Goal: Information Seeking & Learning: Learn about a topic

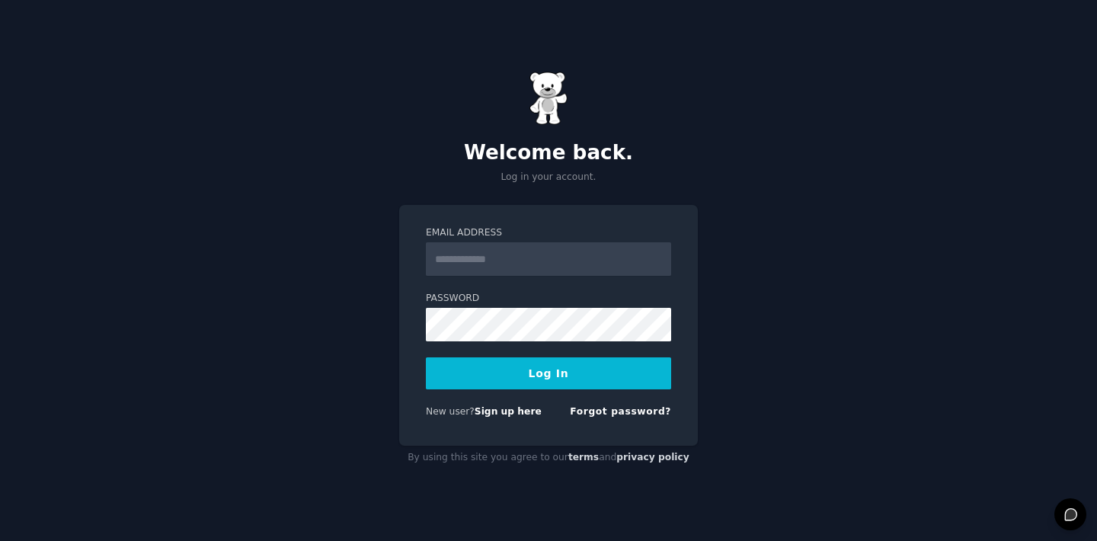
click at [603, 250] on input "Email Address" at bounding box center [548, 259] width 245 height 34
type input "**********"
click at [519, 360] on button "Log In" at bounding box center [548, 373] width 245 height 32
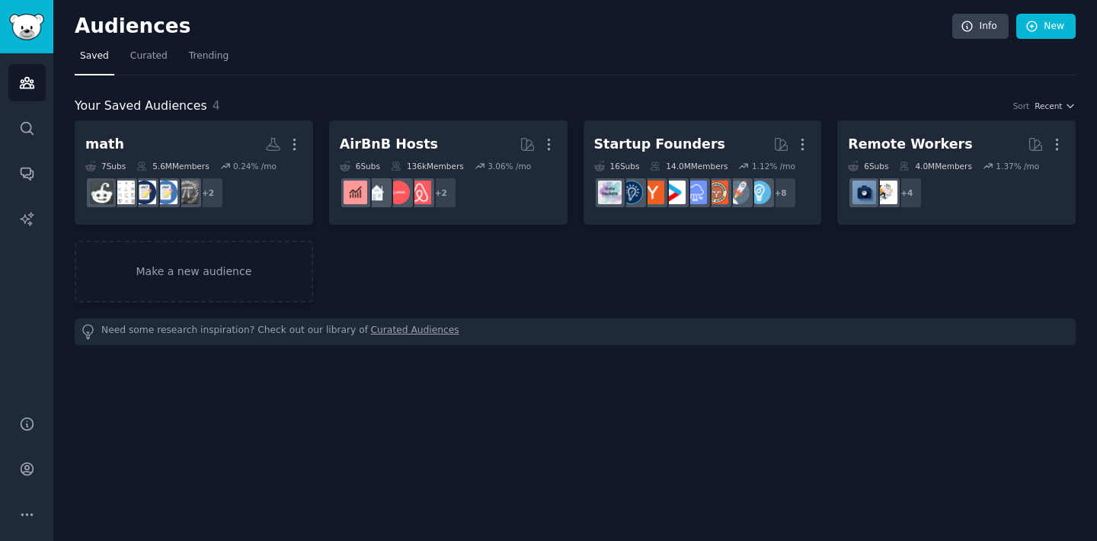
click at [584, 86] on div "Your Saved Audiences 4 Sort Recent math More 7 Sub s 5.6M Members 0.24 % /mo + …" at bounding box center [575, 210] width 1001 height 270
click at [34, 120] on icon "Sidebar" at bounding box center [27, 128] width 16 height 16
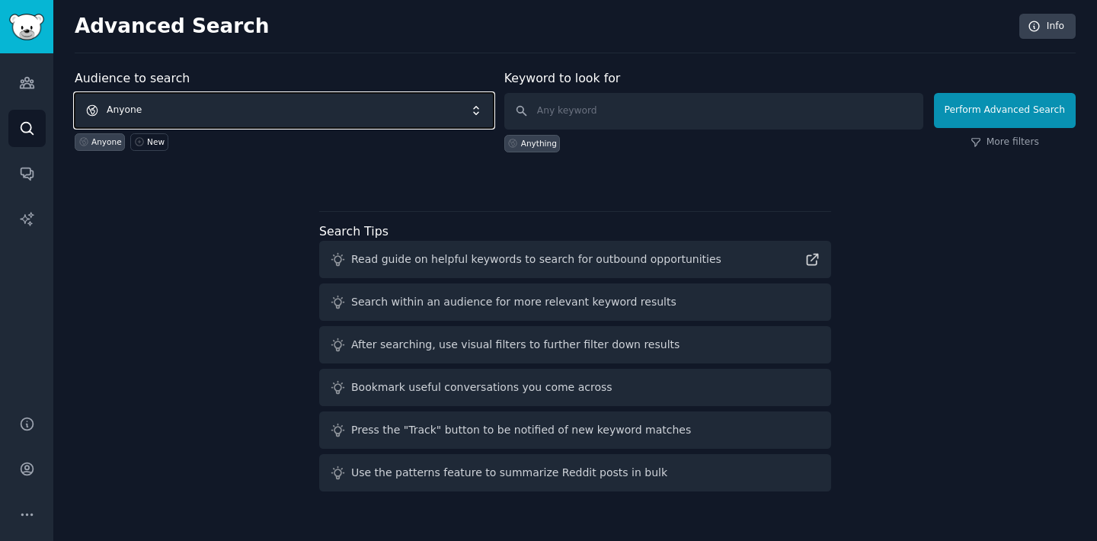
click at [430, 106] on span "Anyone" at bounding box center [284, 110] width 419 height 35
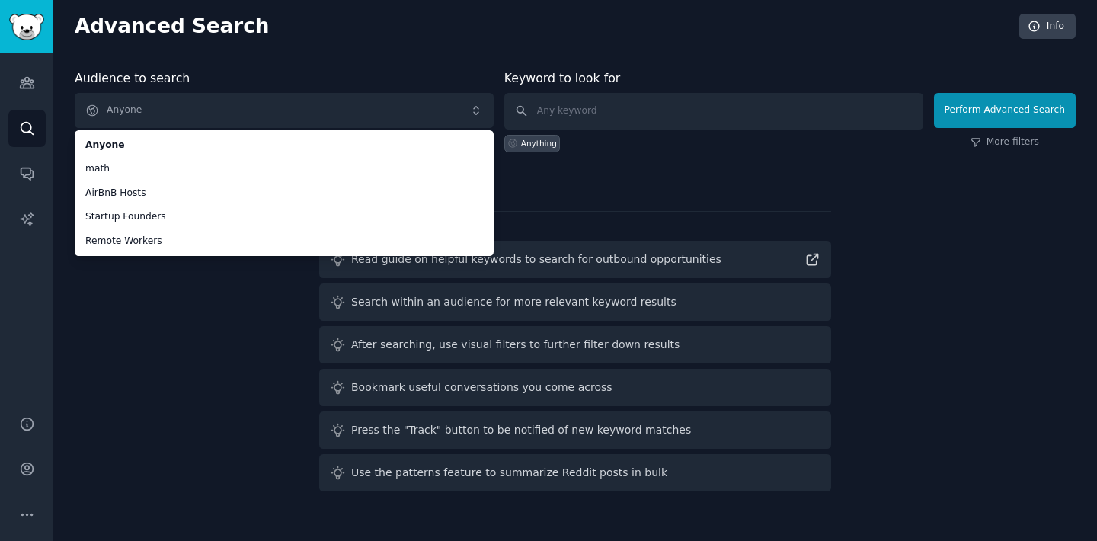
click at [378, 78] on div "Audience to search Anyone Anyone math AirBnB Hosts Startup Founders Remote Work…" at bounding box center [284, 110] width 419 height 83
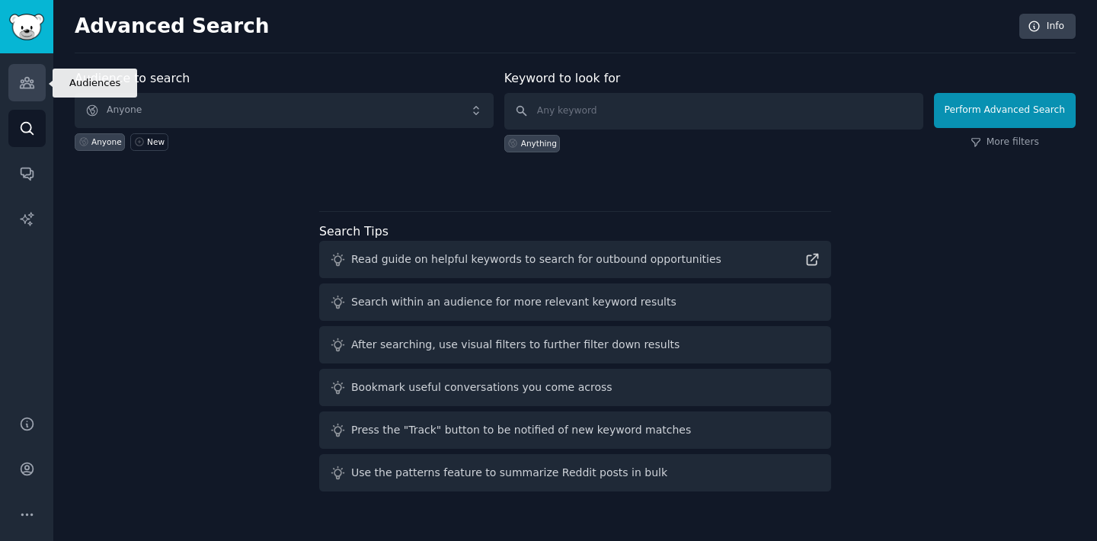
click at [29, 89] on icon "Sidebar" at bounding box center [27, 83] width 16 height 16
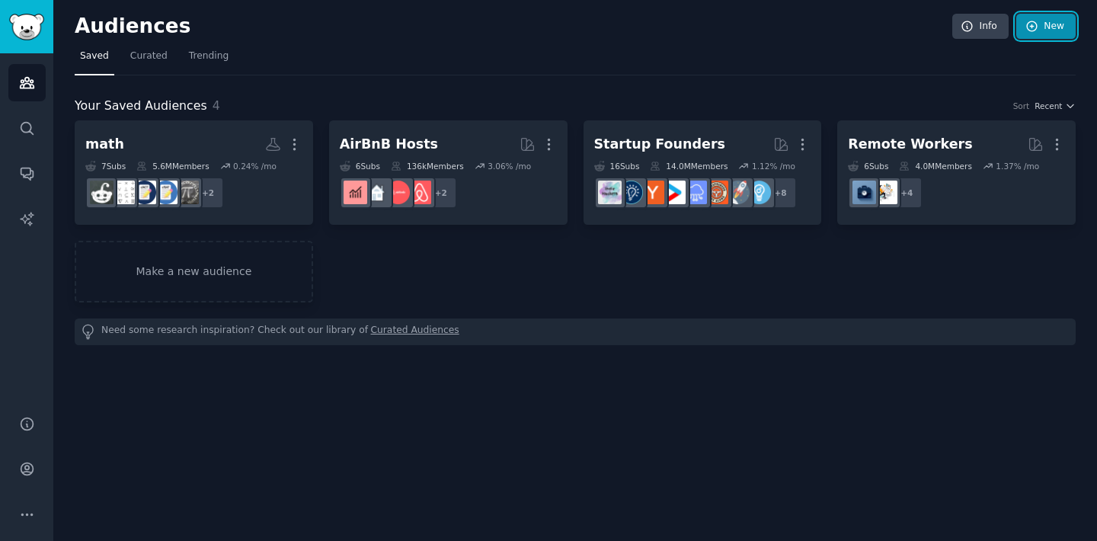
click at [1048, 28] on link "New" at bounding box center [1045, 27] width 59 height 26
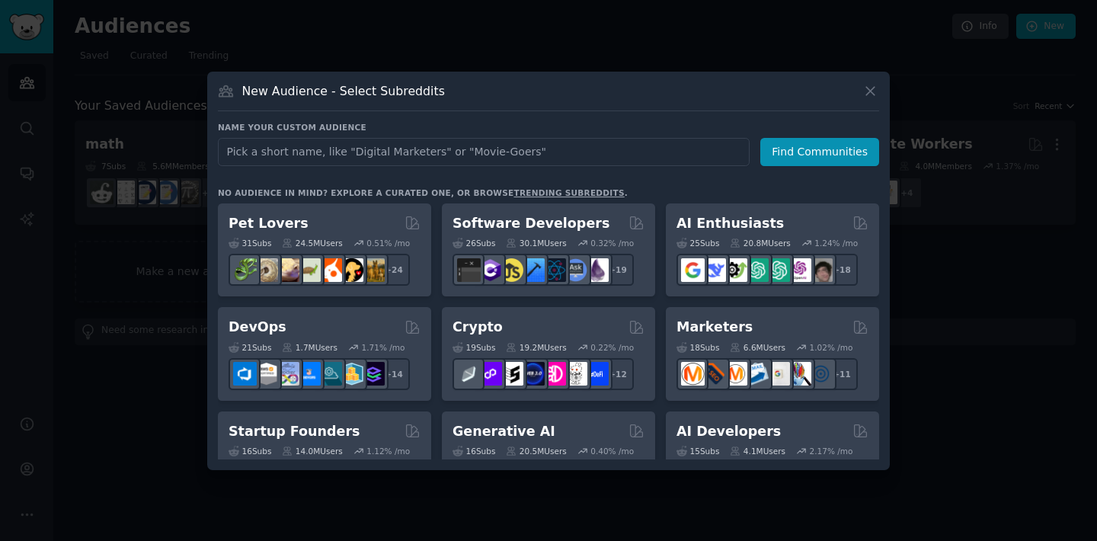
click at [472, 157] on input "text" at bounding box center [484, 152] width 532 height 28
type input "h"
type input "HR"
click at [794, 158] on button "Find Communities" at bounding box center [819, 152] width 119 height 28
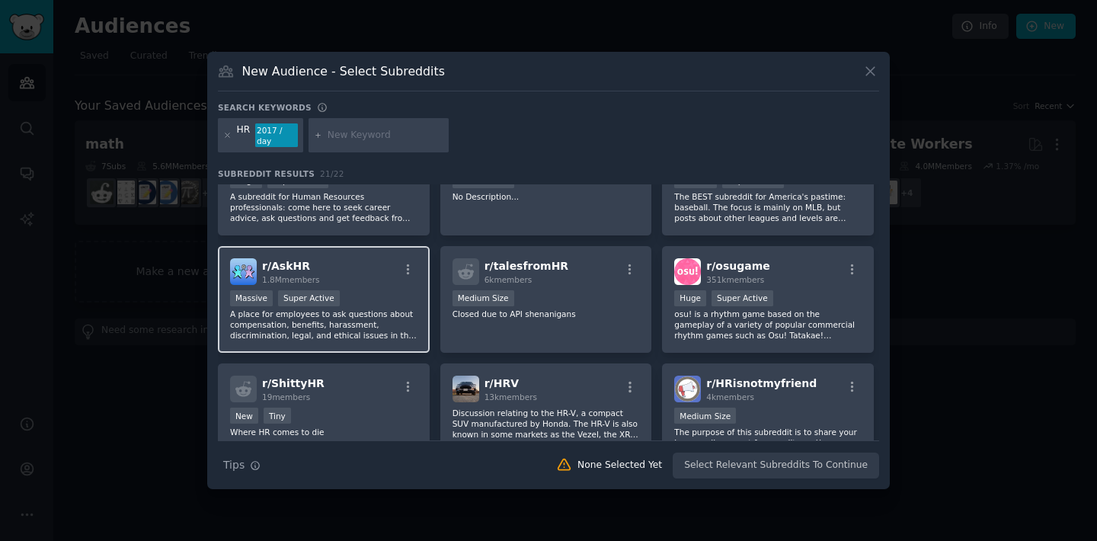
scroll to position [53, 0]
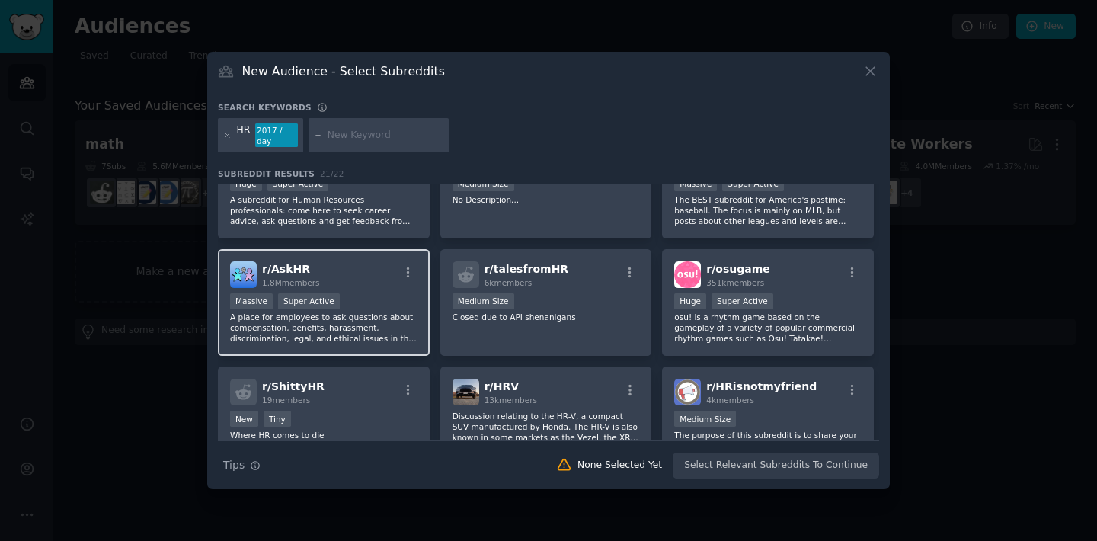
click at [401, 299] on div "Massive Super Active" at bounding box center [323, 302] width 187 height 19
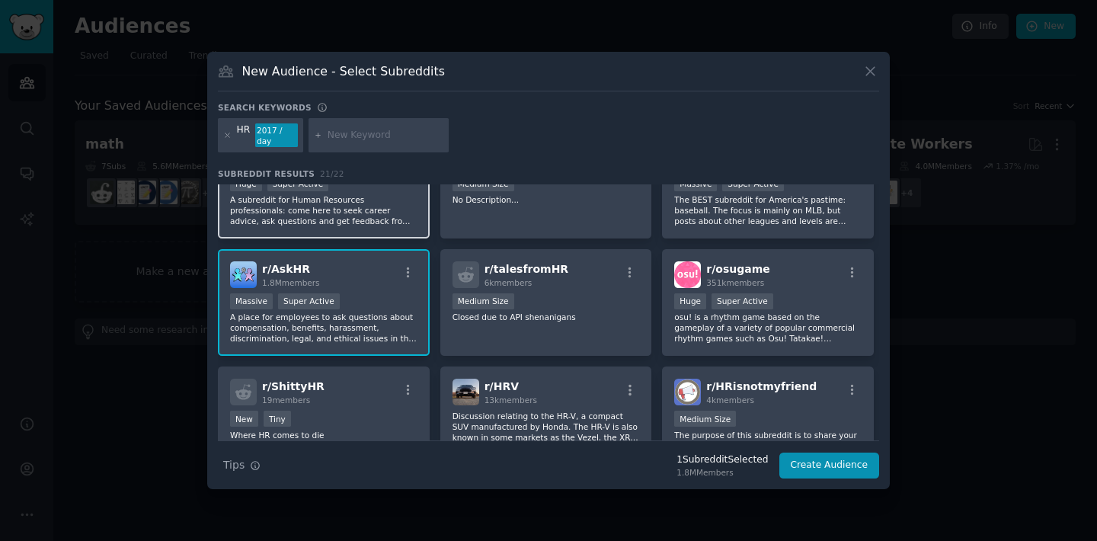
click at [383, 223] on div "r/ humanresources 186k members Huge Super Active A subreddit for Human Resource…" at bounding box center [324, 184] width 212 height 107
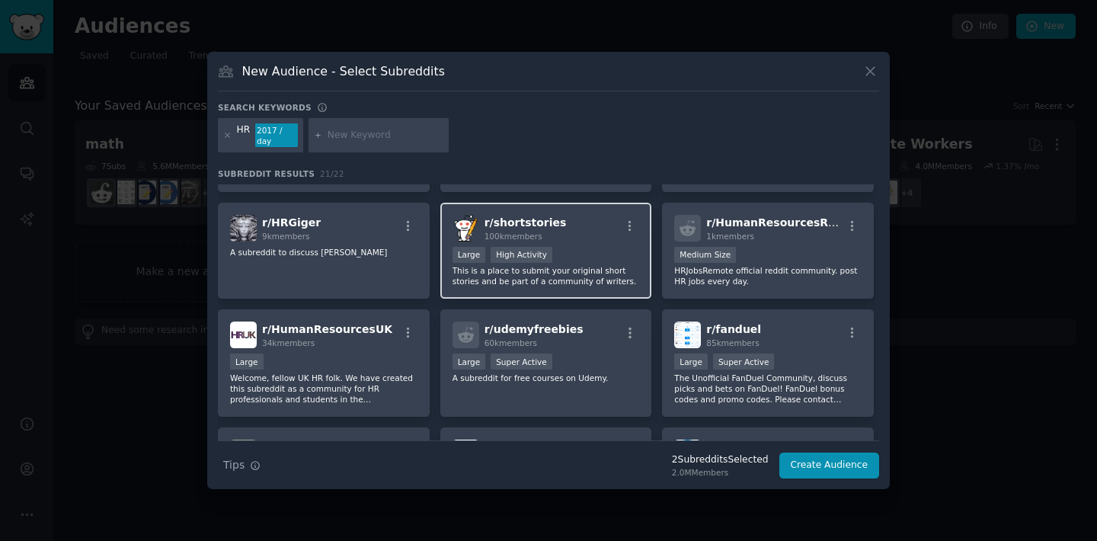
scroll to position [355, 0]
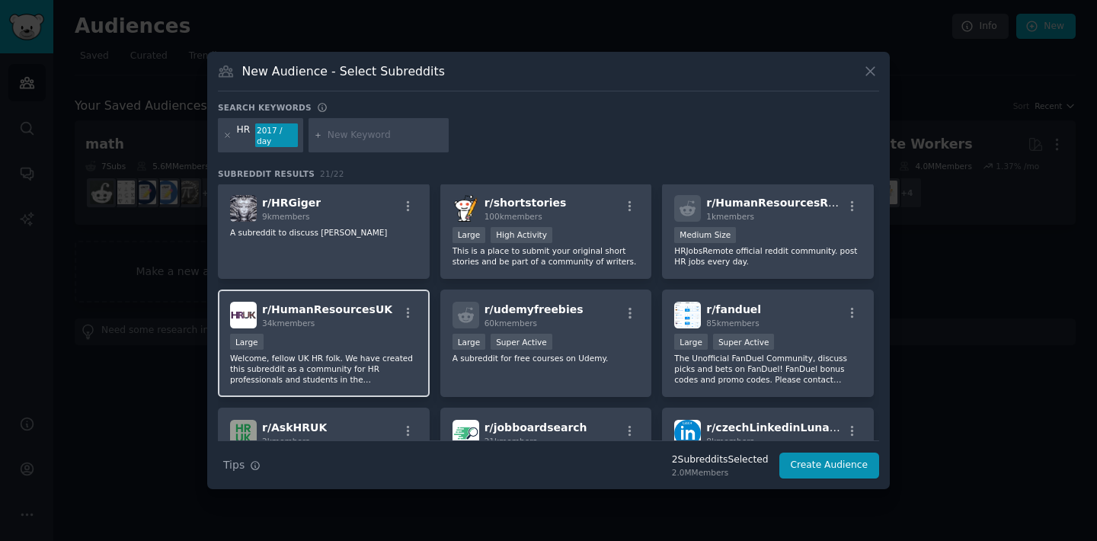
click at [345, 334] on div "Large" at bounding box center [323, 343] width 187 height 19
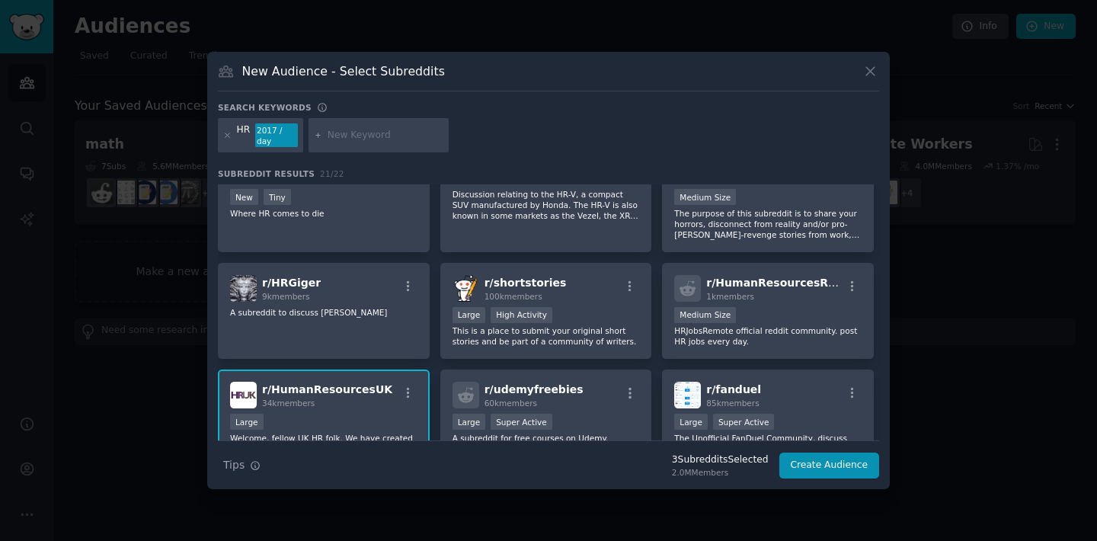
scroll to position [0, 0]
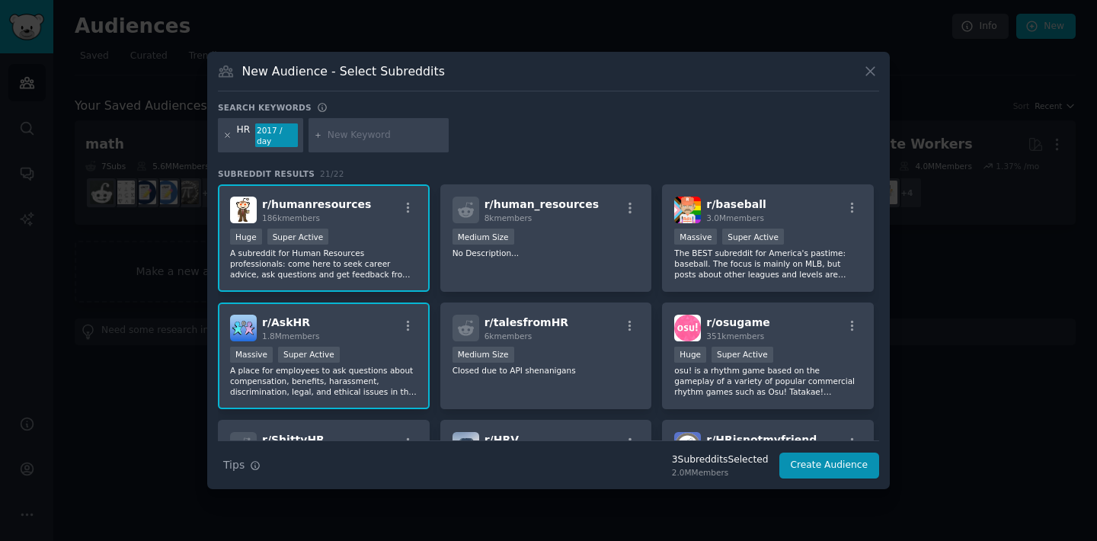
click at [229, 135] on icon at bounding box center [227, 135] width 8 height 8
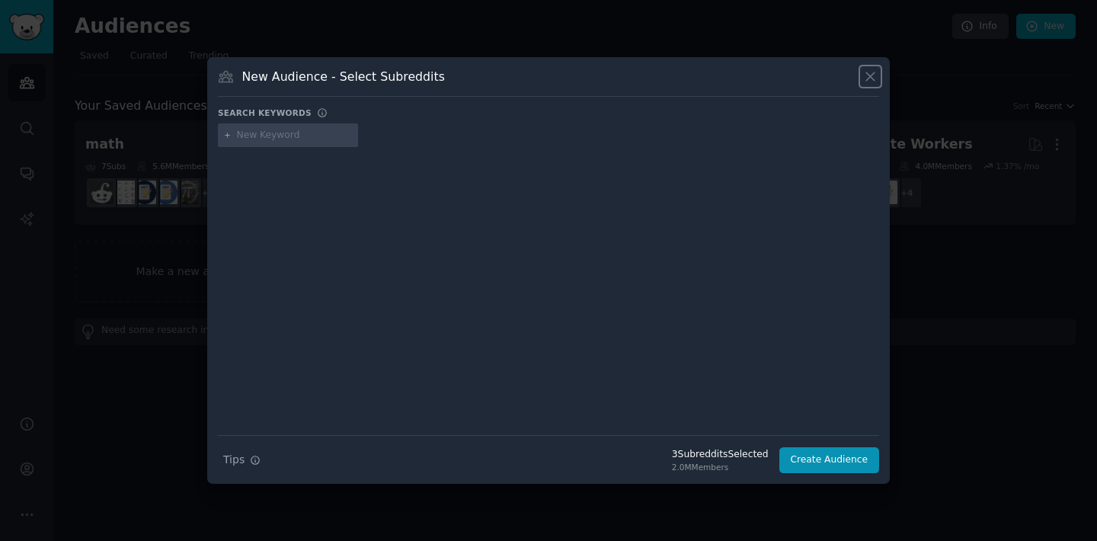
click at [869, 74] on icon at bounding box center [871, 77] width 16 height 16
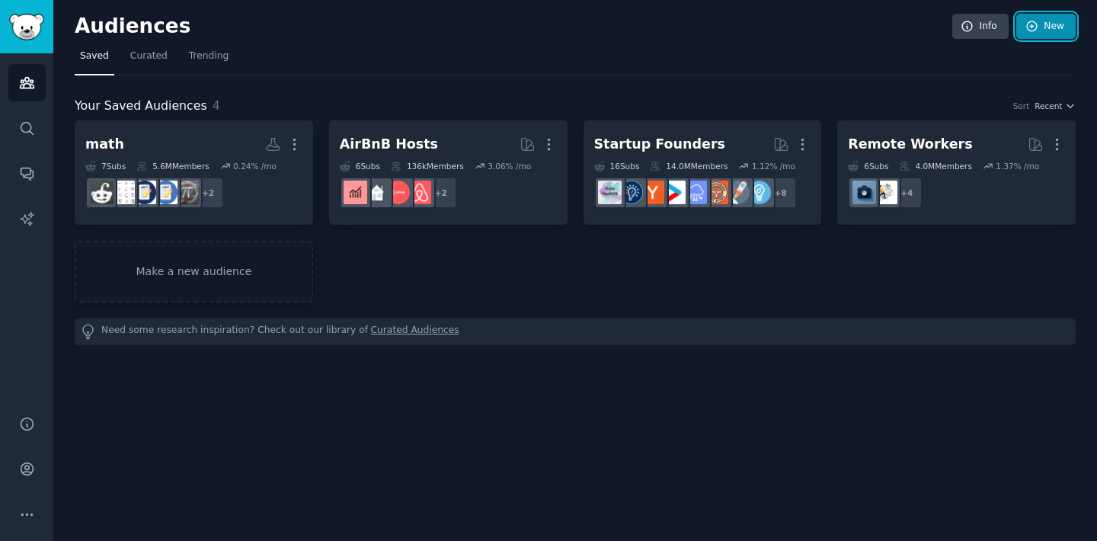
click at [1056, 15] on link "New" at bounding box center [1045, 27] width 59 height 26
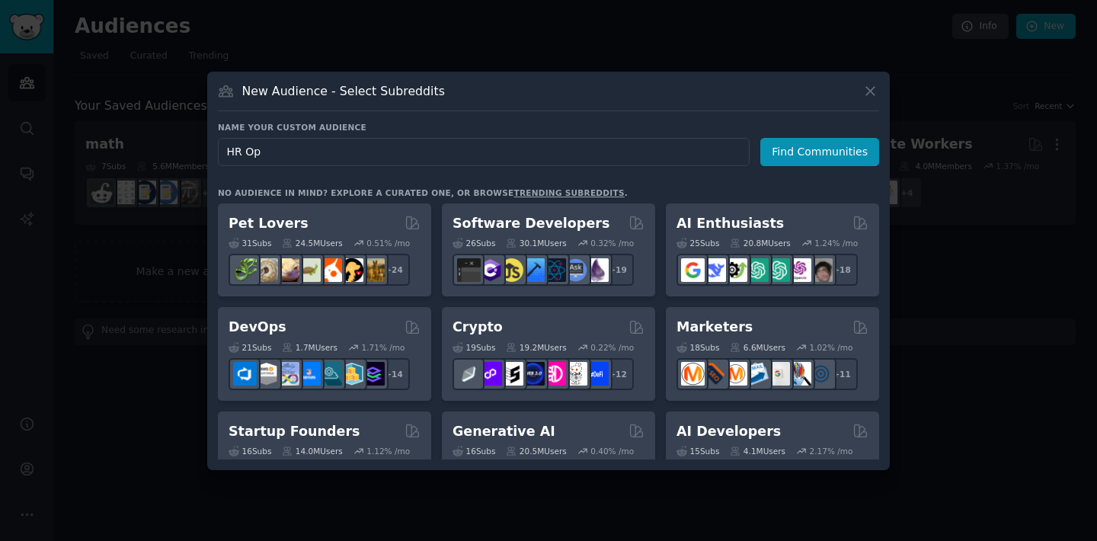
type input "HR Ops"
click button "Find Communities" at bounding box center [819, 152] width 119 height 28
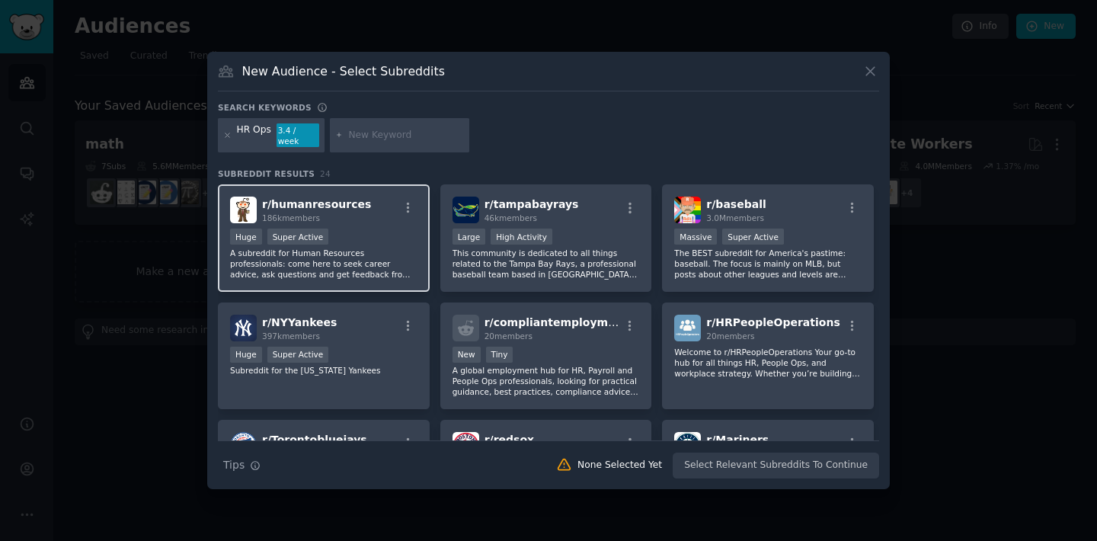
click at [410, 265] on p "A subreddit for Human Resources professionals: come here to seek career advice,…" at bounding box center [323, 264] width 187 height 32
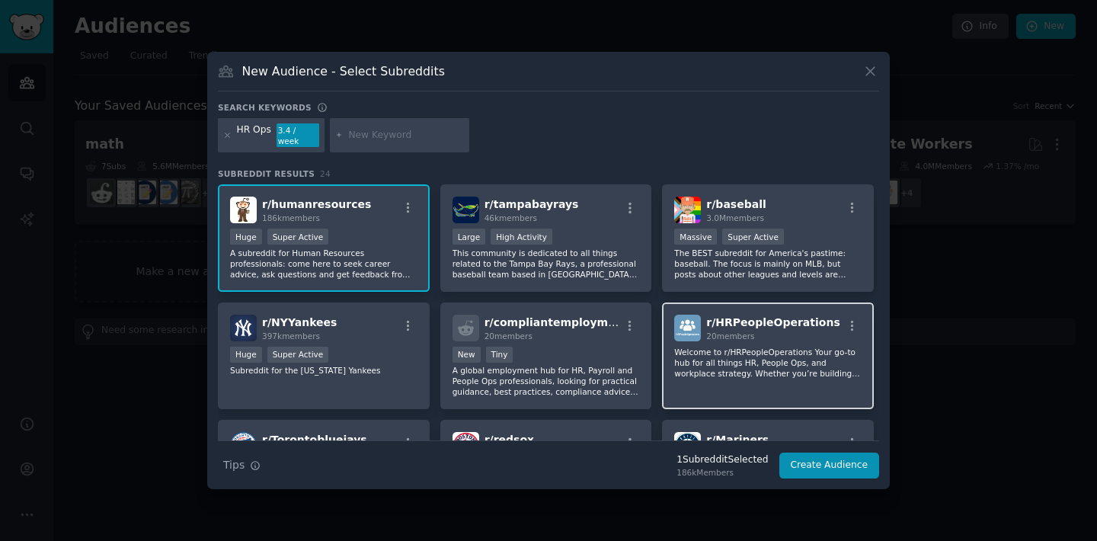
click at [716, 367] on p "Welcome to r/HRPeopleOperations Your go-to hub for all things HR, People Ops, a…" at bounding box center [767, 363] width 187 height 32
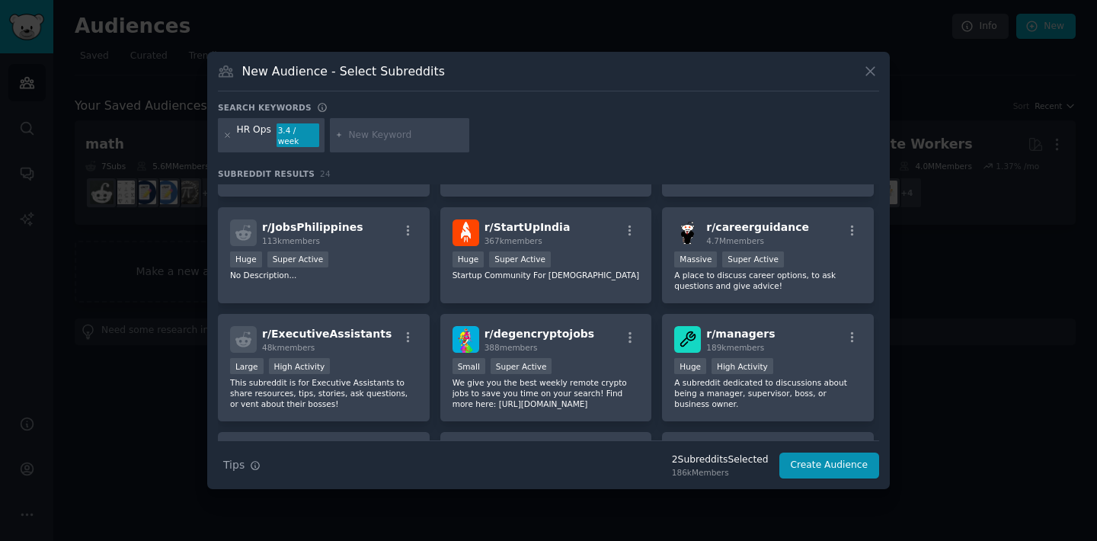
scroll to position [587, 0]
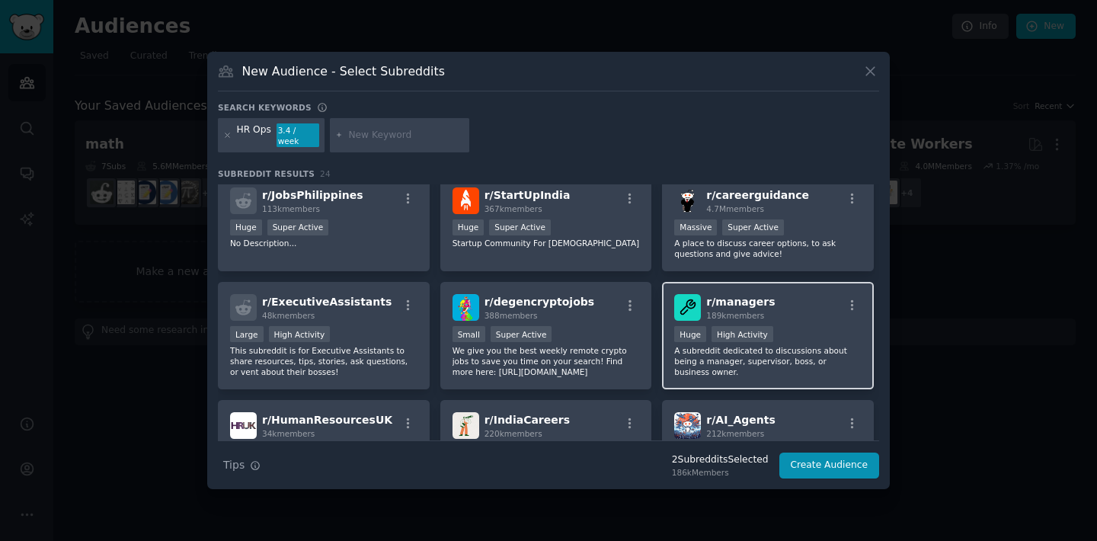
click at [782, 369] on p "A subreddit dedicated to discussions about being a manager, supervisor, boss, o…" at bounding box center [767, 361] width 187 height 32
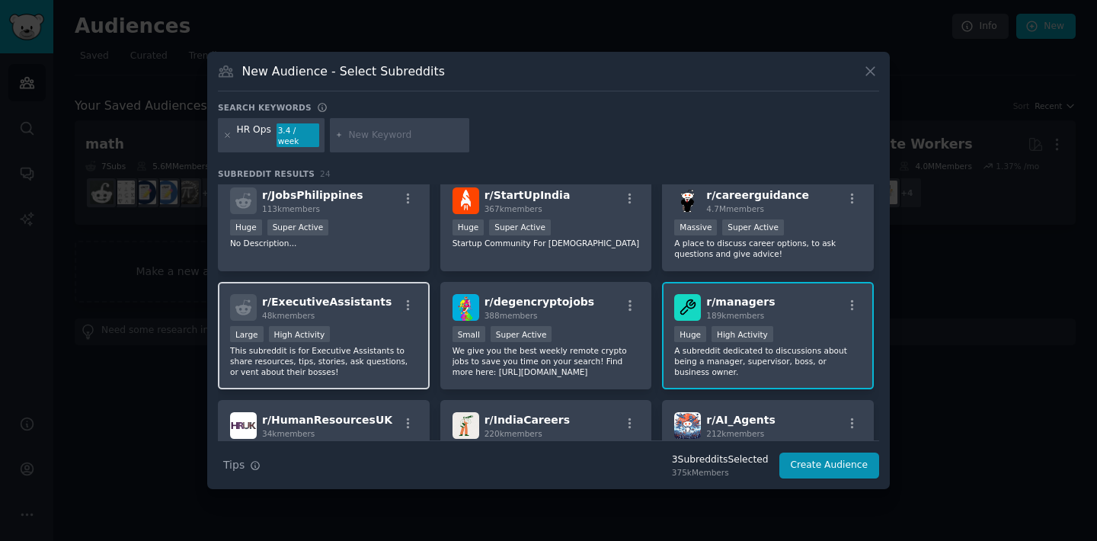
click at [344, 374] on div "r/ ExecutiveAssistants 48k members Large High Activity This subreddit is for Ex…" at bounding box center [324, 335] width 212 height 107
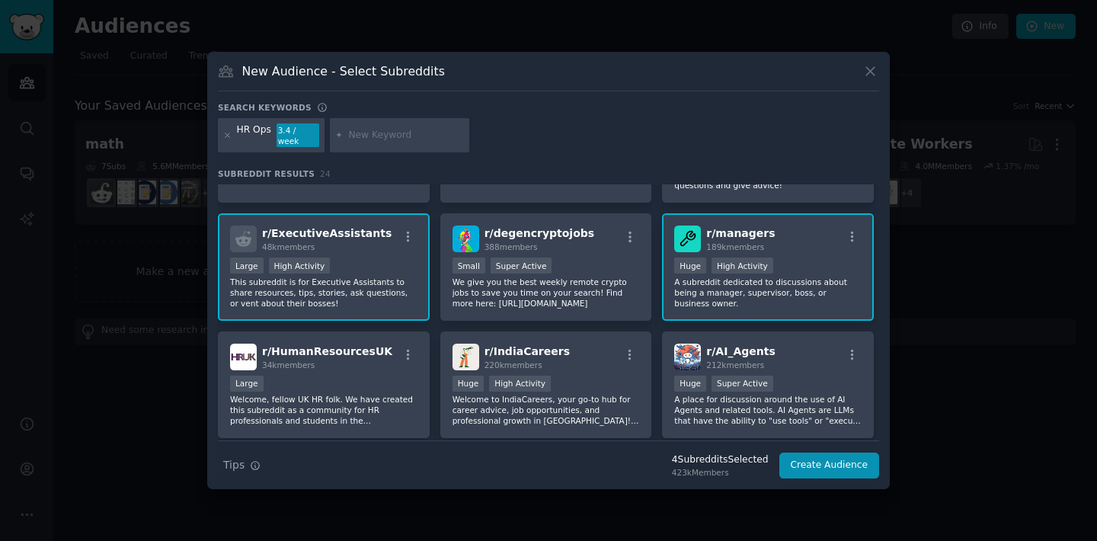
scroll to position [707, 0]
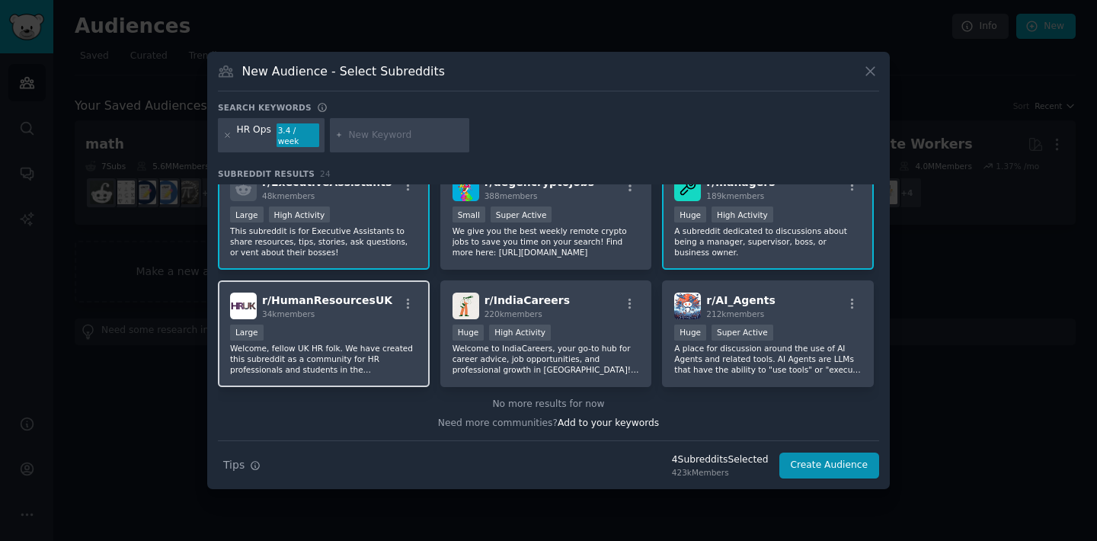
click at [360, 354] on p "Welcome, fellow UK HR folk. We have created this subreddit as a community for H…" at bounding box center [323, 359] width 187 height 32
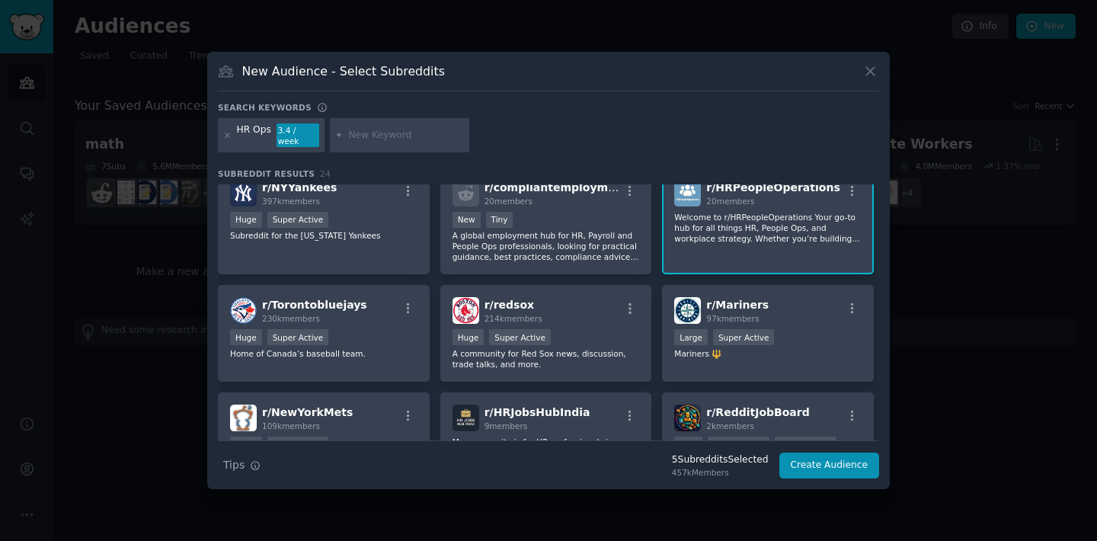
scroll to position [0, 0]
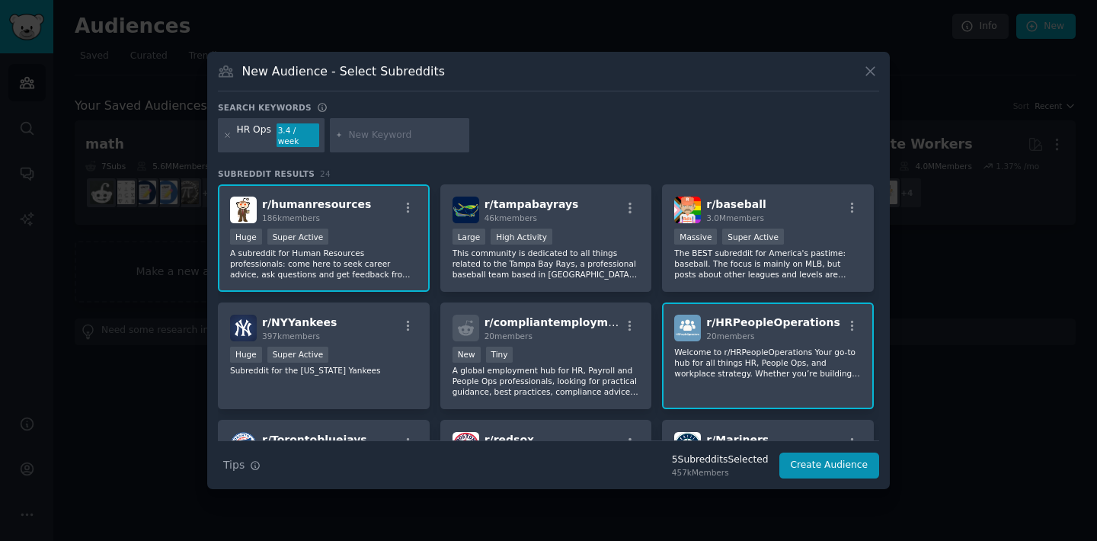
click at [373, 139] on input "text" at bounding box center [406, 136] width 116 height 14
type input "founder"
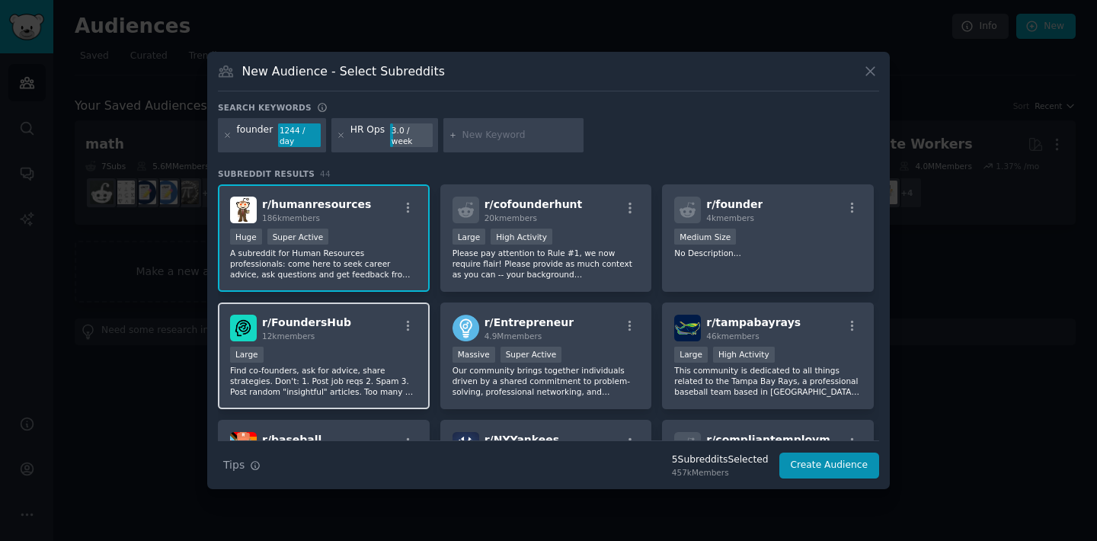
click at [395, 375] on p "Find co-founders, ask for advice, share strategies. Don't: 1. Post job reqs 2. …" at bounding box center [323, 381] width 187 height 32
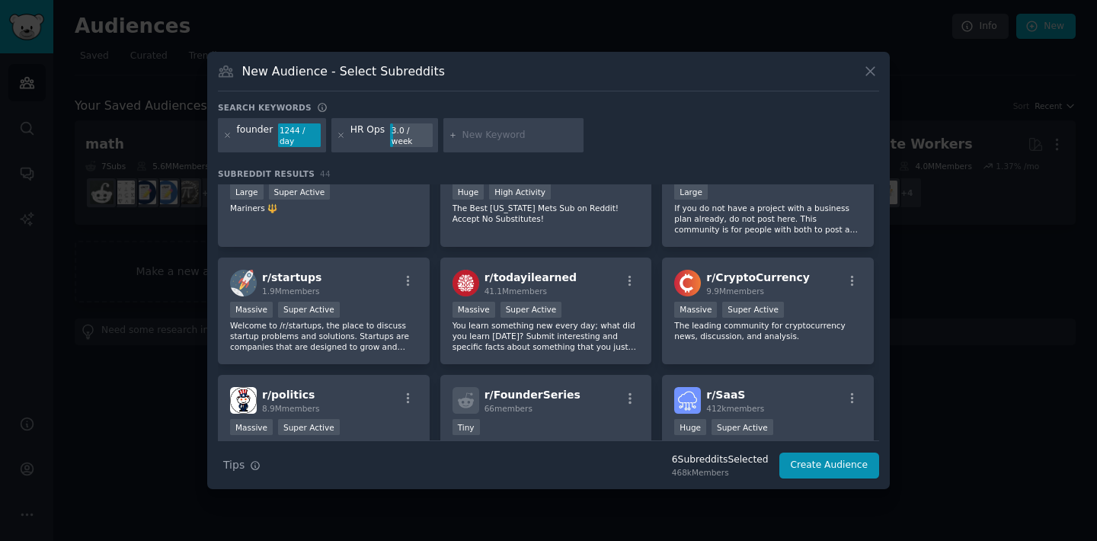
scroll to position [508, 0]
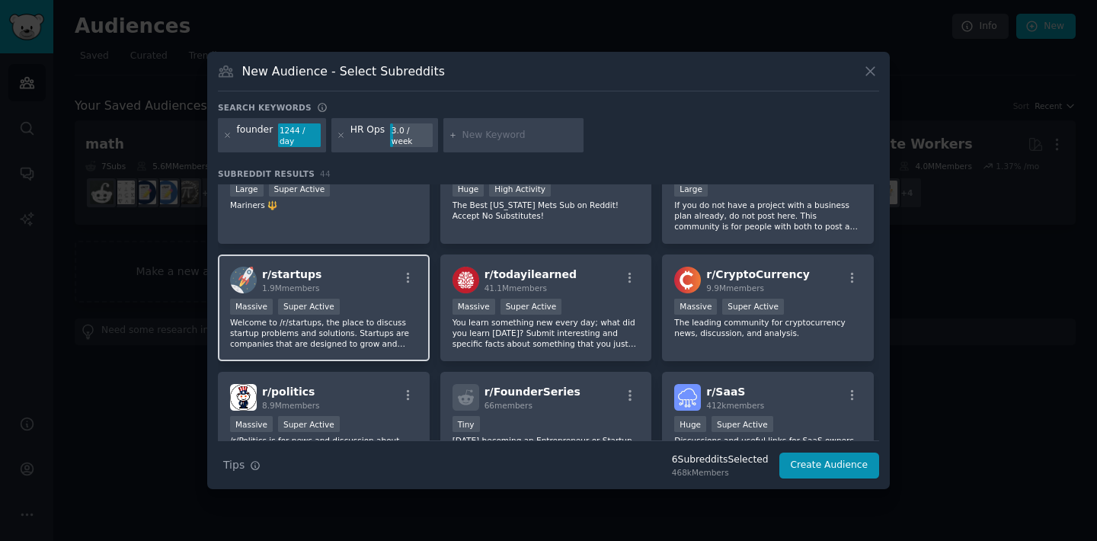
click at [422, 331] on div "r/ startups 1.9M members Massive Super Active Welcome to /r/startups, the place…" at bounding box center [324, 308] width 212 height 107
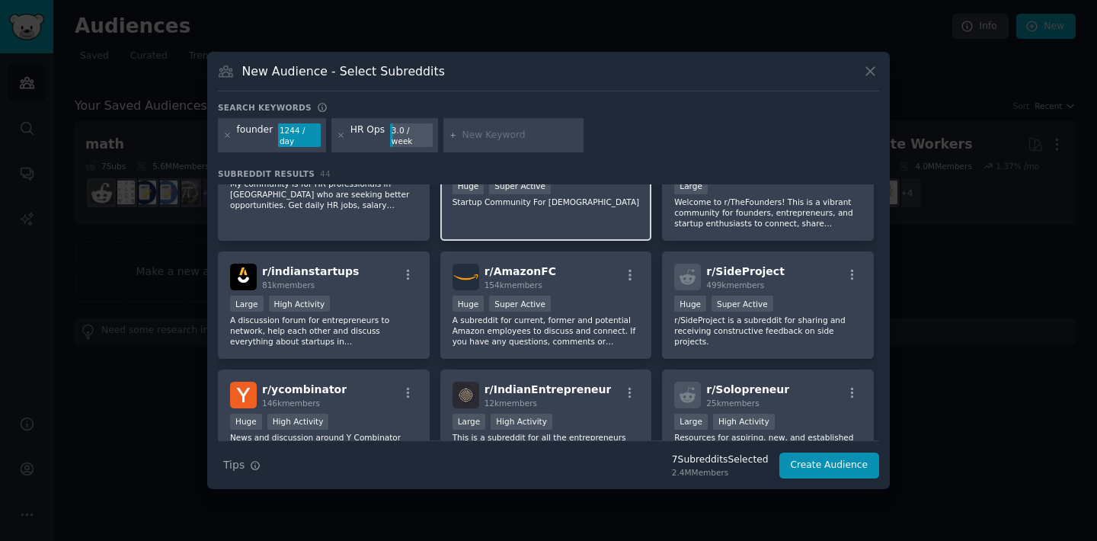
scroll to position [806, 0]
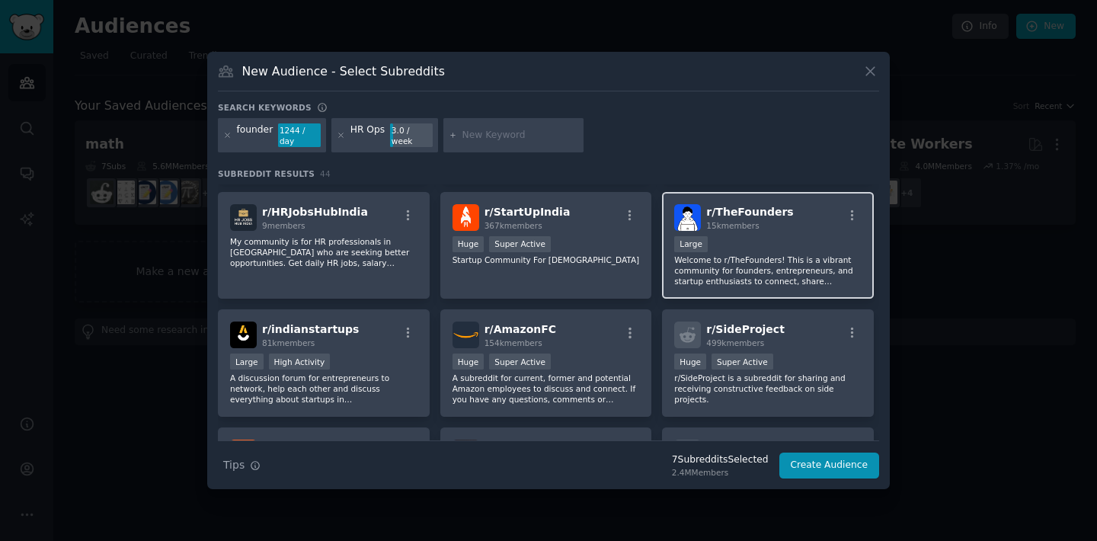
click at [718, 264] on p "Welcome to r/TheFounders! This is a vibrant community for founders, entrepreneu…" at bounding box center [767, 271] width 187 height 32
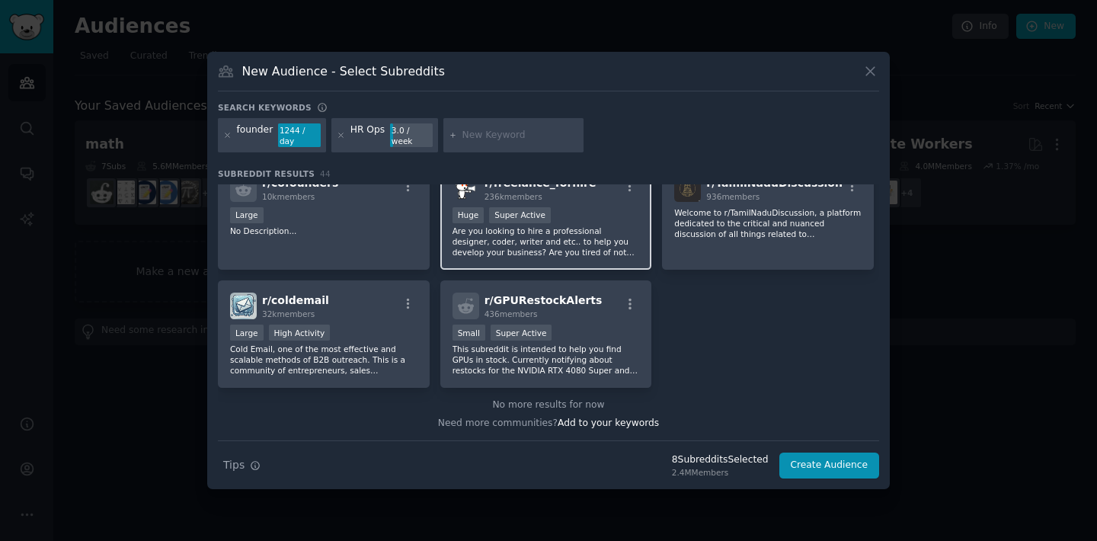
scroll to position [1541, 0]
click at [504, 127] on div at bounding box center [513, 135] width 140 height 35
click at [500, 131] on input "text" at bounding box center [521, 136] width 116 height 14
type input "operations"
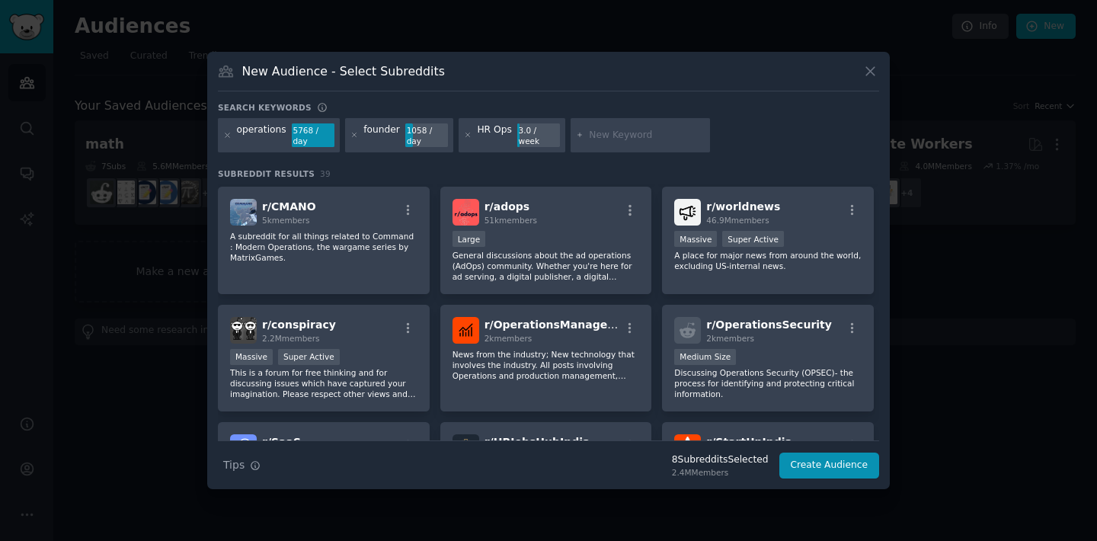
scroll to position [1003, 0]
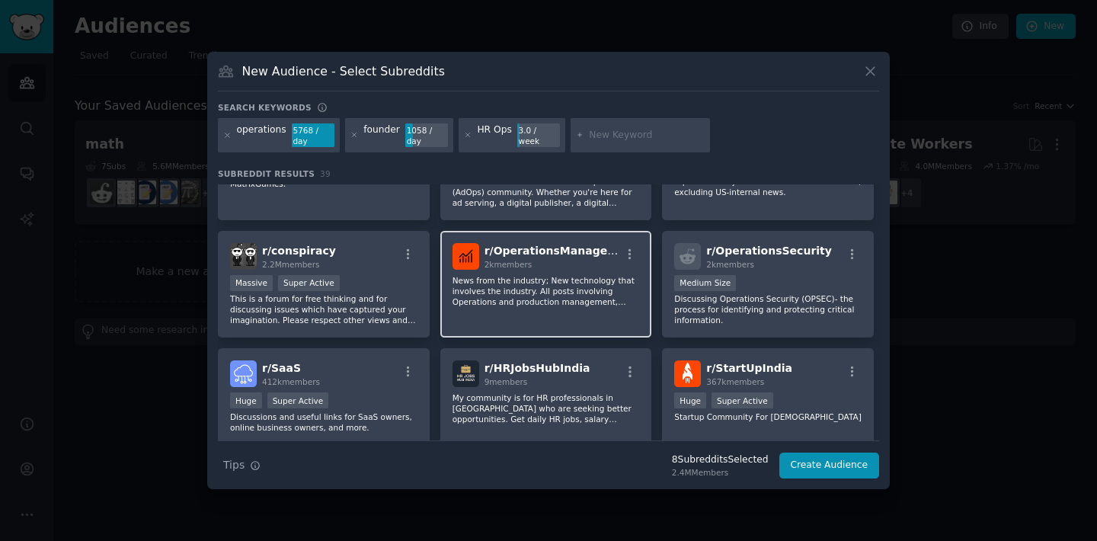
click at [520, 295] on p "News from the industry; New technology that involves the industry. All posts in…" at bounding box center [546, 291] width 187 height 32
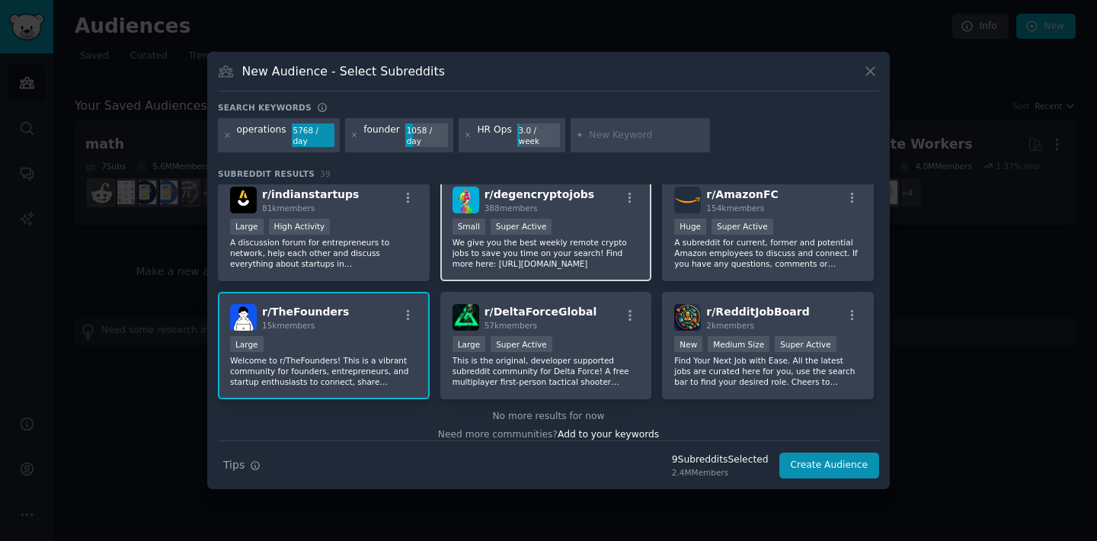
scroll to position [1295, 0]
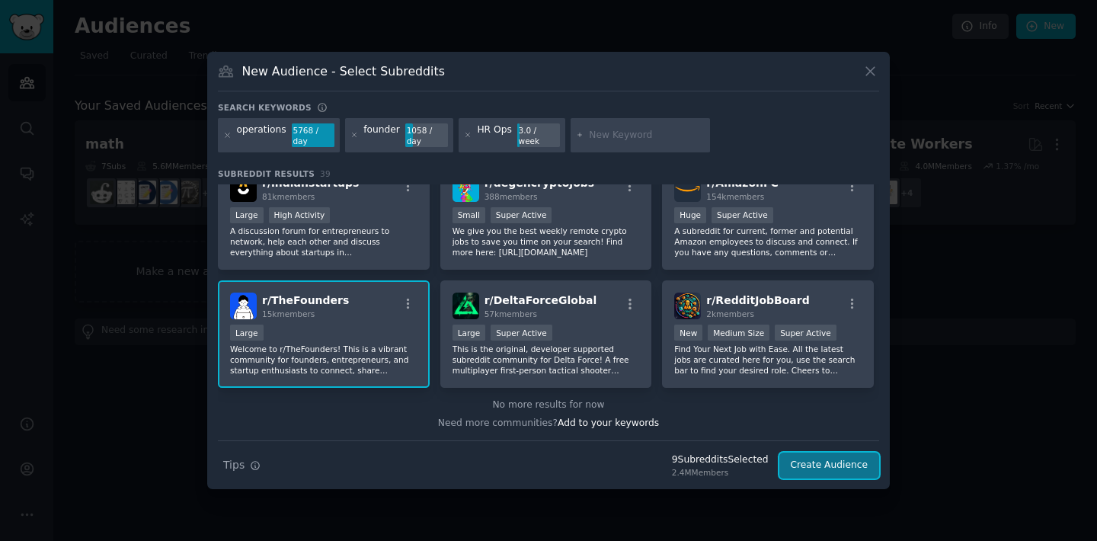
click at [843, 472] on button "Create Audience" at bounding box center [830, 466] width 101 height 26
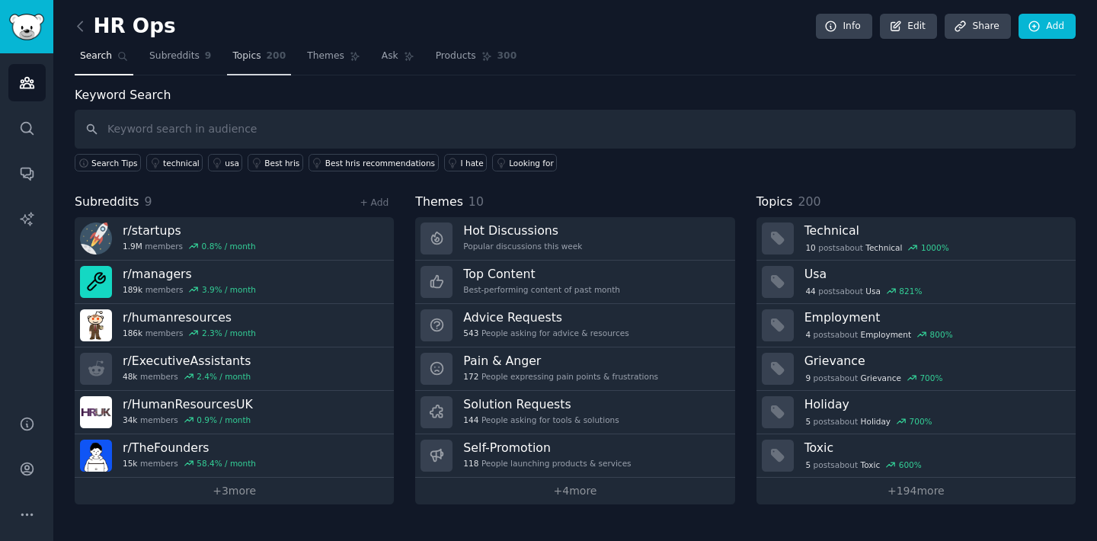
click at [242, 52] on span "Topics" at bounding box center [246, 57] width 28 height 14
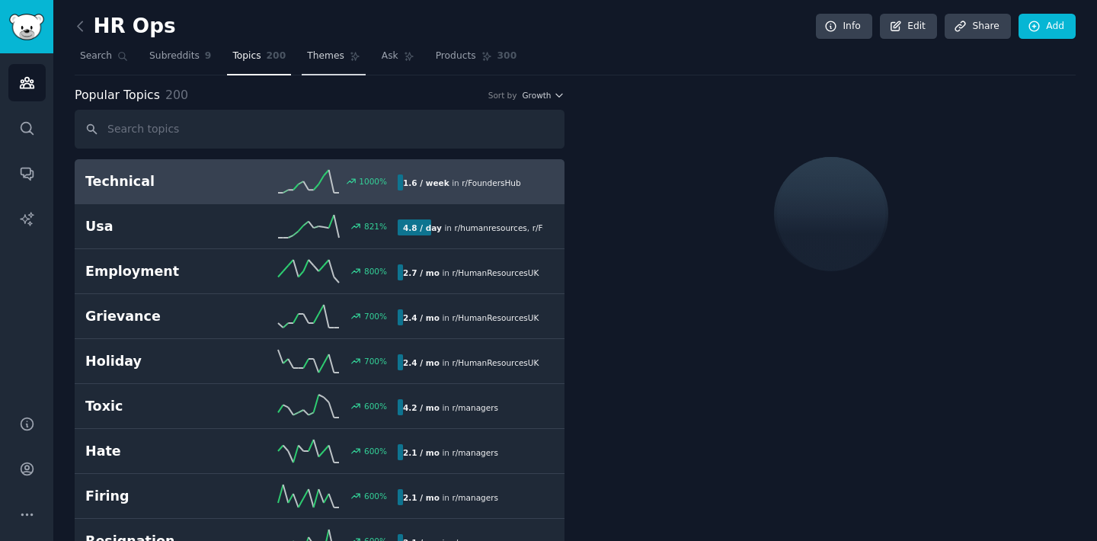
click at [309, 54] on span "Themes" at bounding box center [325, 57] width 37 height 14
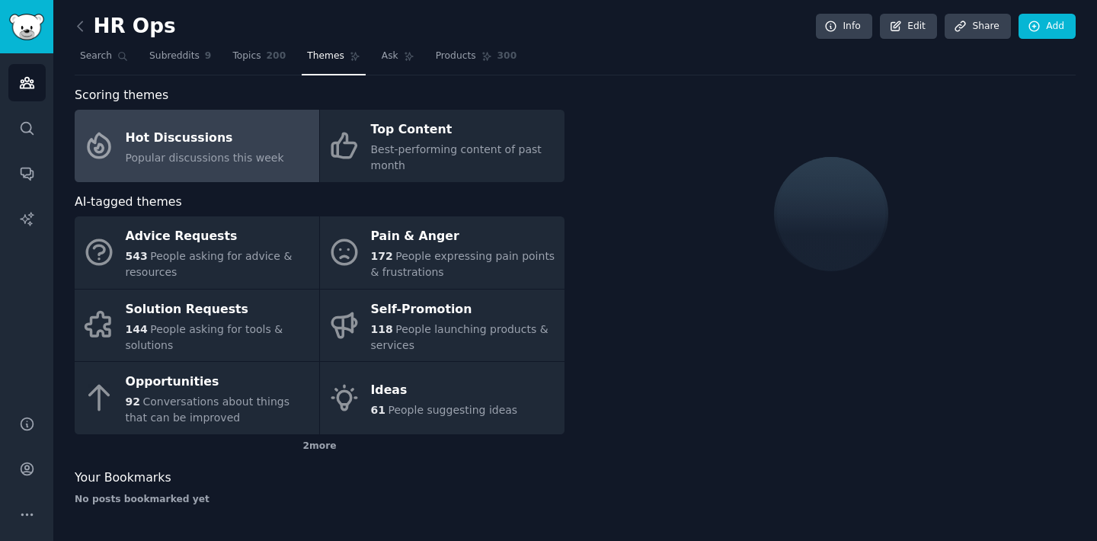
click at [251, 149] on div "Hot Discussions" at bounding box center [205, 138] width 158 height 24
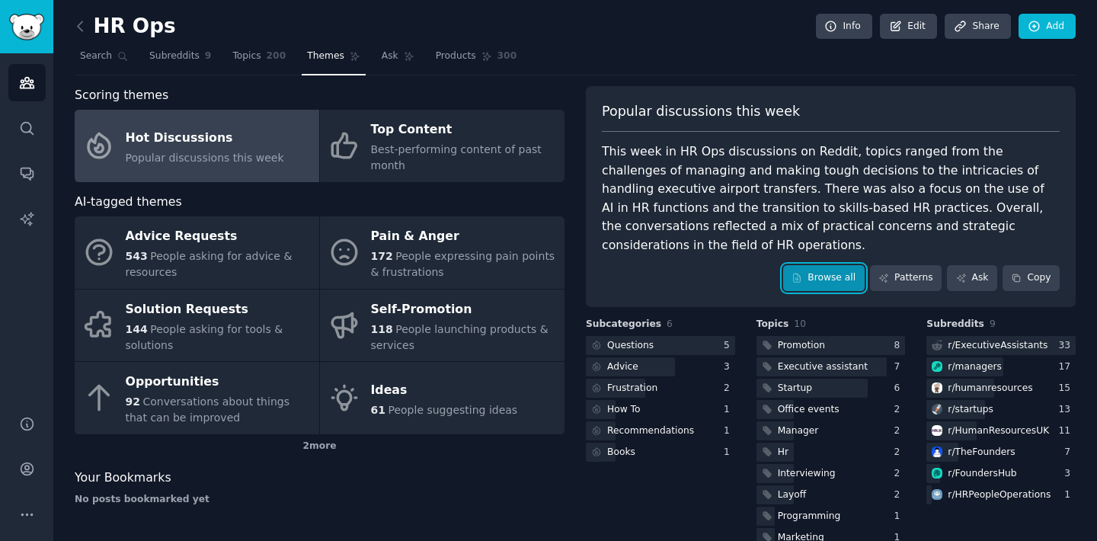
click at [836, 265] on link "Browse all" at bounding box center [824, 278] width 82 height 26
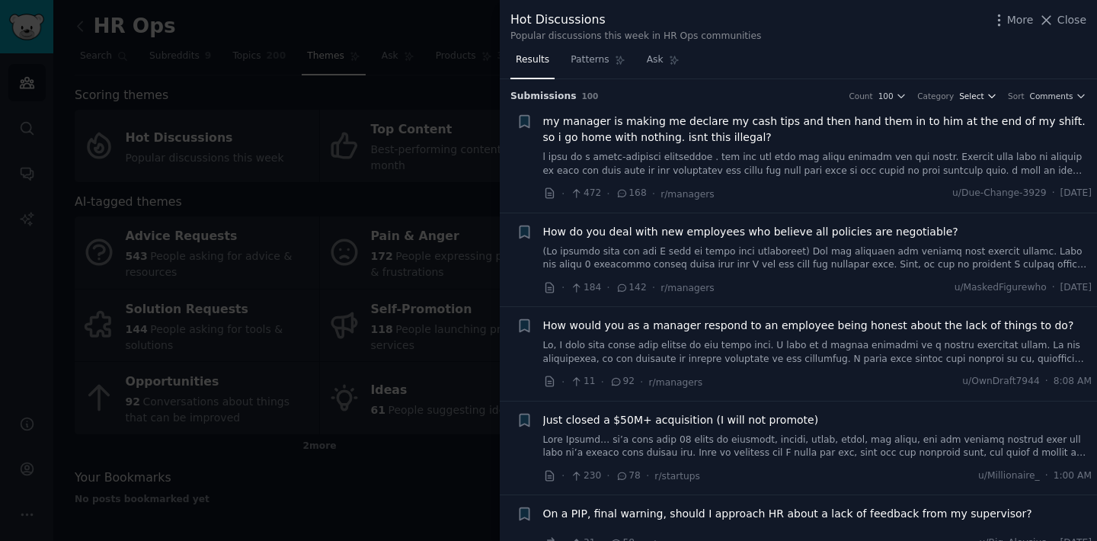
click at [977, 98] on span "Select" at bounding box center [971, 96] width 24 height 11
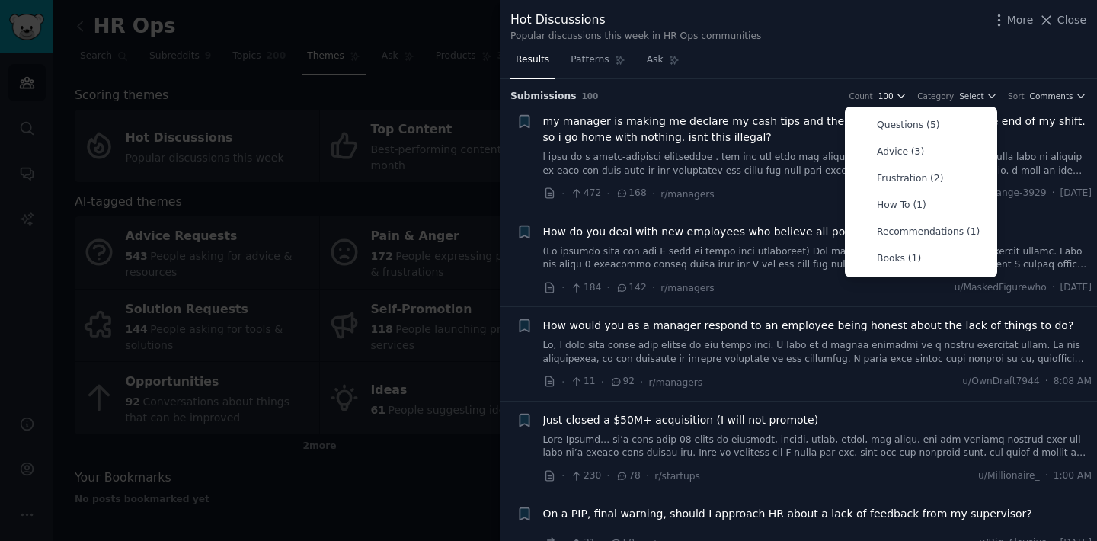
click at [888, 94] on span "100" at bounding box center [886, 96] width 15 height 11
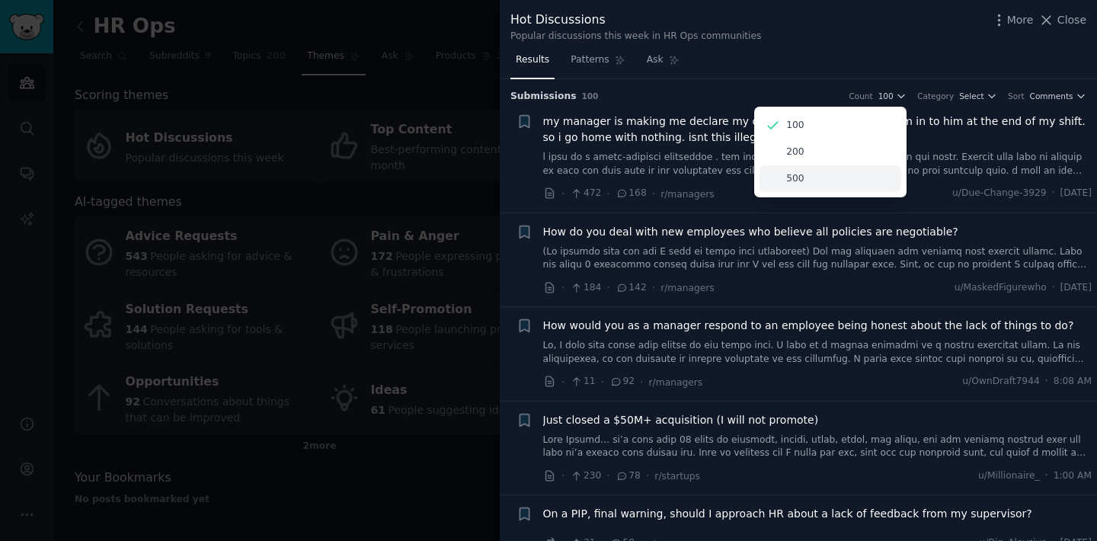
click at [830, 181] on div "500" at bounding box center [831, 178] width 142 height 27
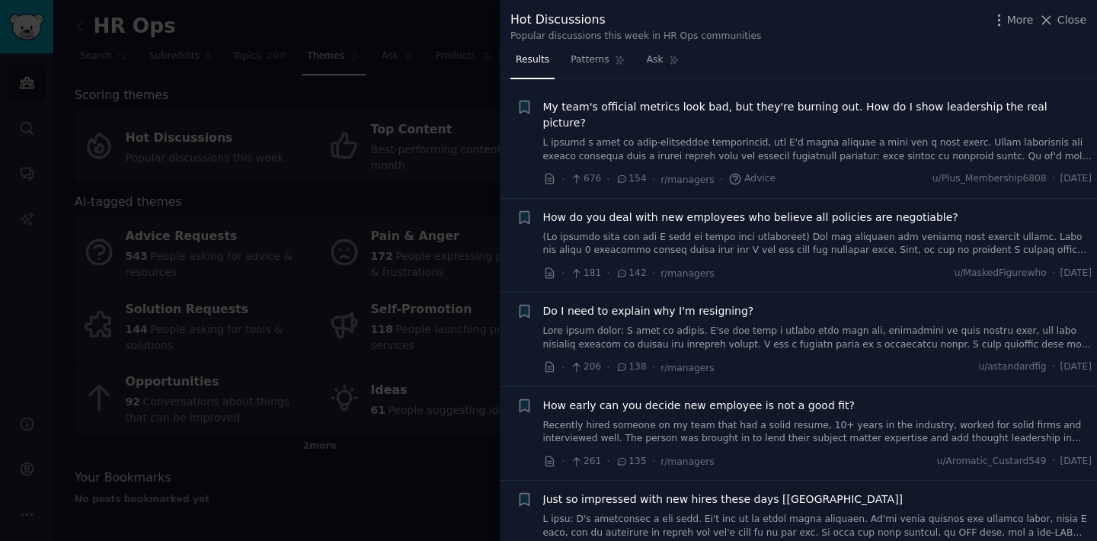
scroll to position [596, 0]
click at [1059, 21] on span "Close" at bounding box center [1072, 20] width 29 height 16
click at [396, 56] on link "Ask" at bounding box center [397, 59] width 43 height 31
click at [1052, 23] on link "Add" at bounding box center [1047, 27] width 57 height 26
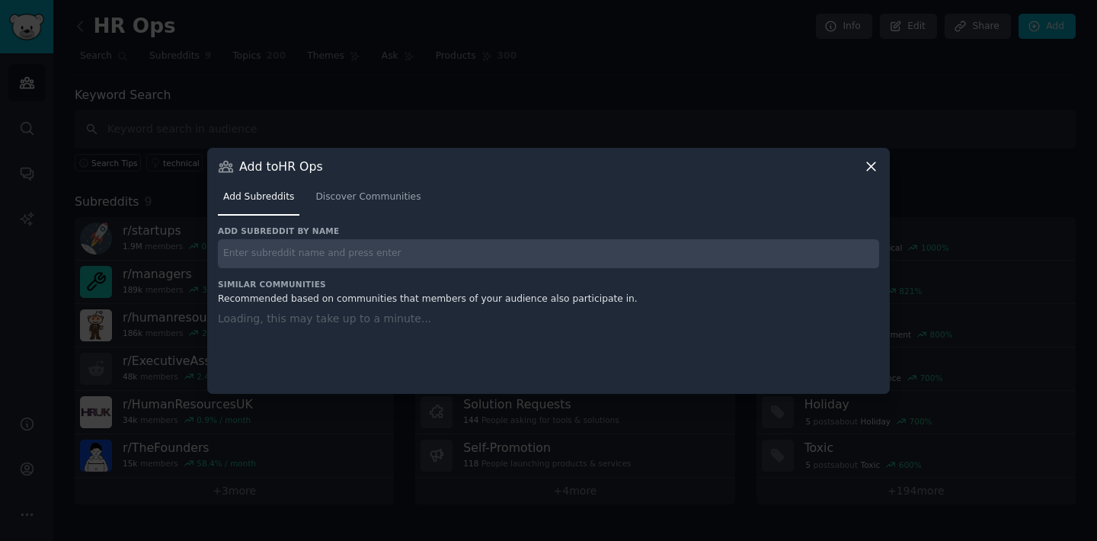
click at [871, 168] on icon at bounding box center [871, 166] width 16 height 16
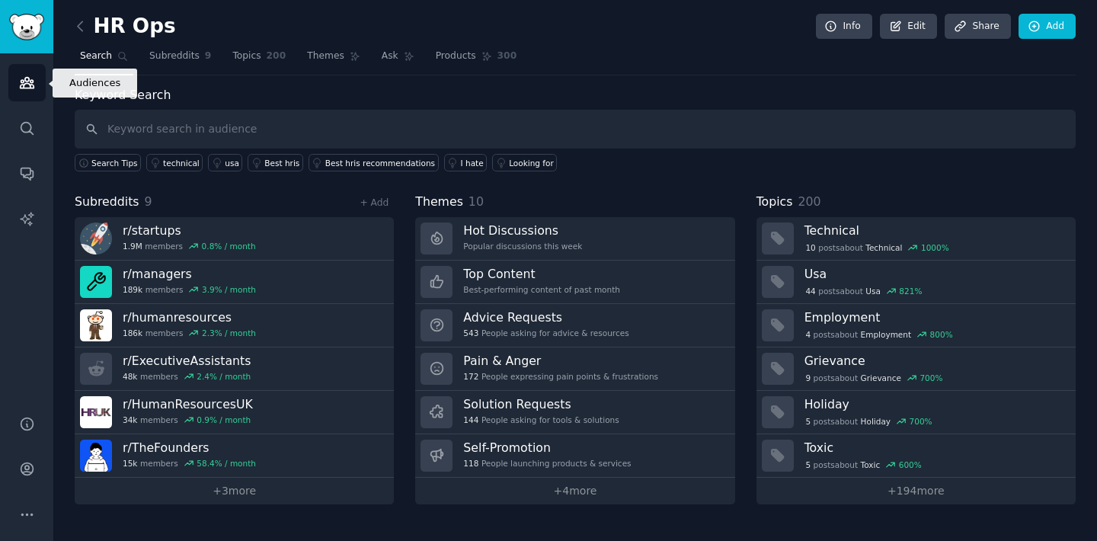
click at [25, 85] on icon "Sidebar" at bounding box center [27, 83] width 16 height 16
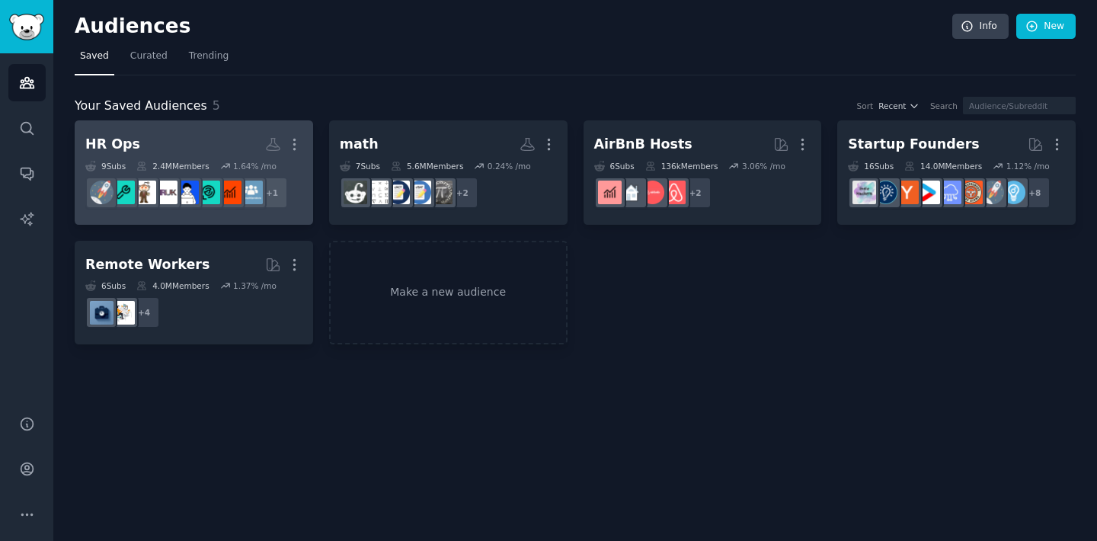
click at [220, 142] on h2 "HR Ops More" at bounding box center [193, 144] width 217 height 27
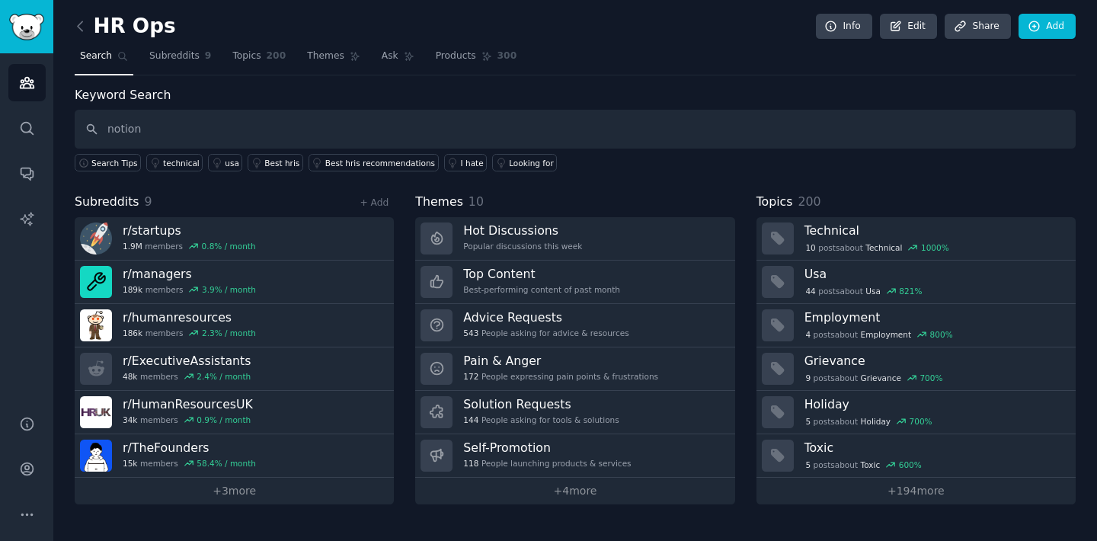
type input "notion"
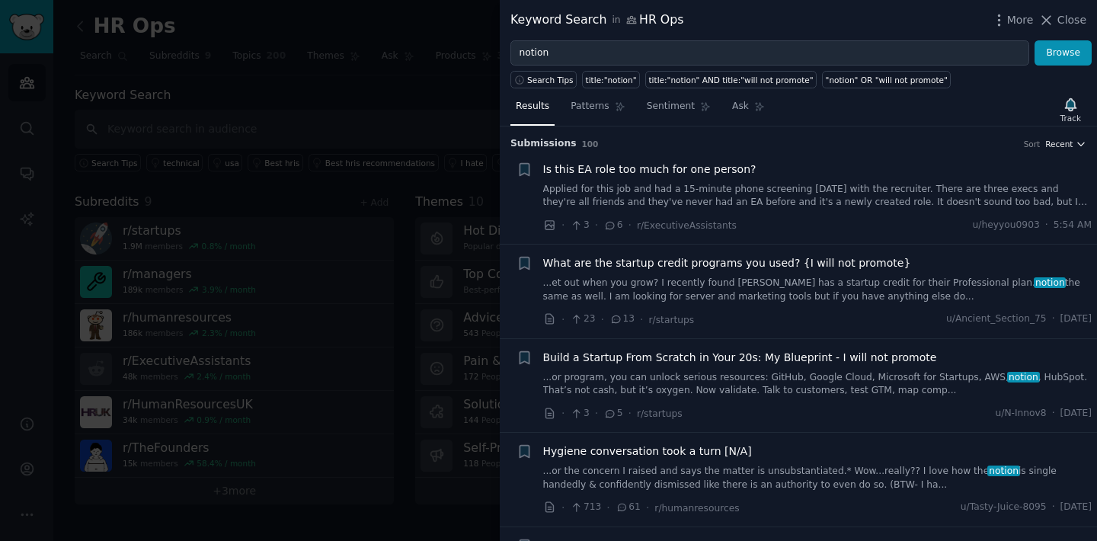
click at [1068, 140] on span "Recent" at bounding box center [1058, 144] width 27 height 11
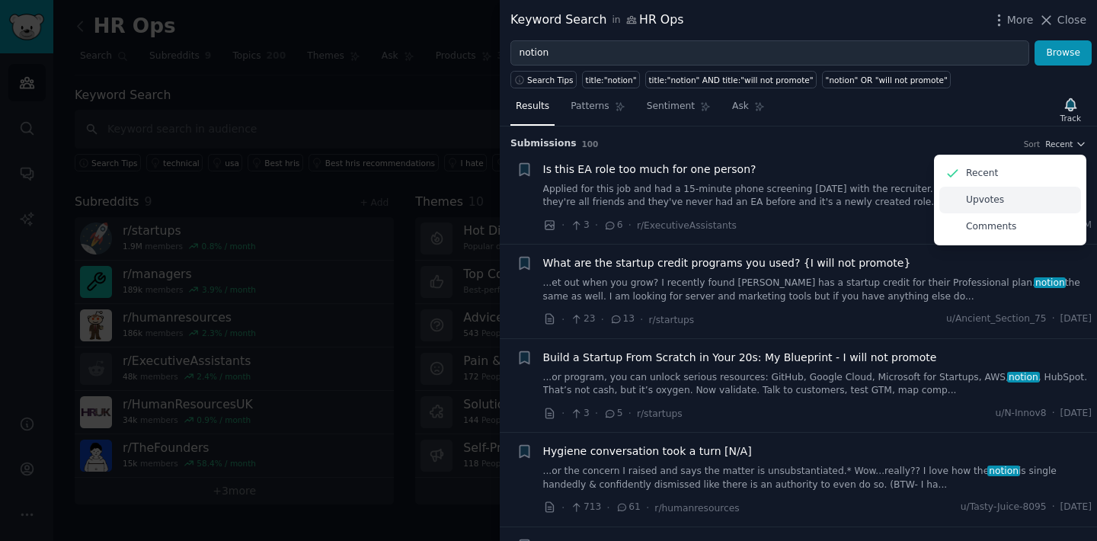
click at [1016, 199] on div "Upvotes" at bounding box center [1011, 200] width 142 height 27
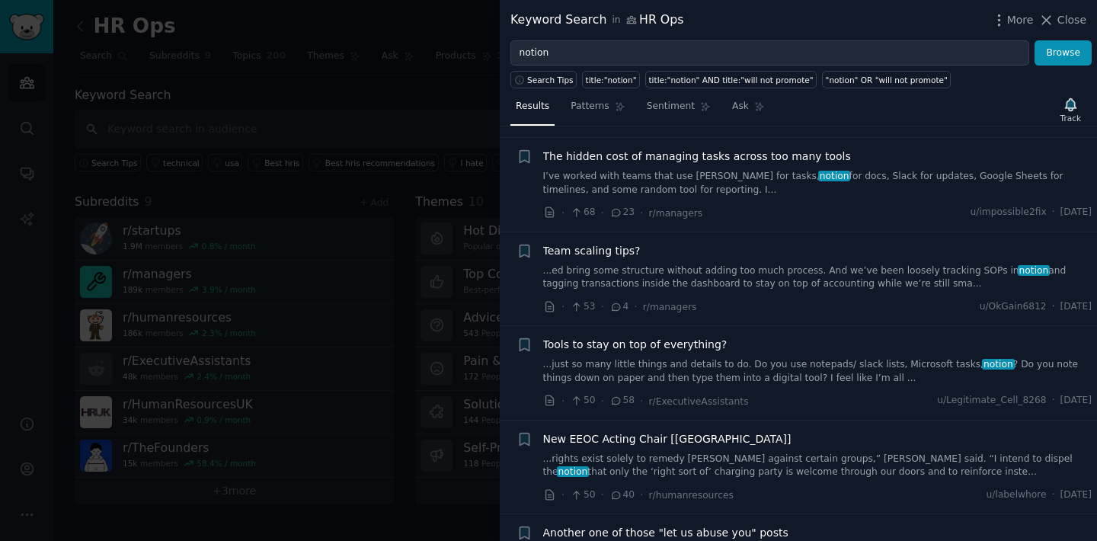
scroll to position [671, 0]
click at [659, 348] on span "Tools to stay on top of everything?" at bounding box center [635, 346] width 184 height 16
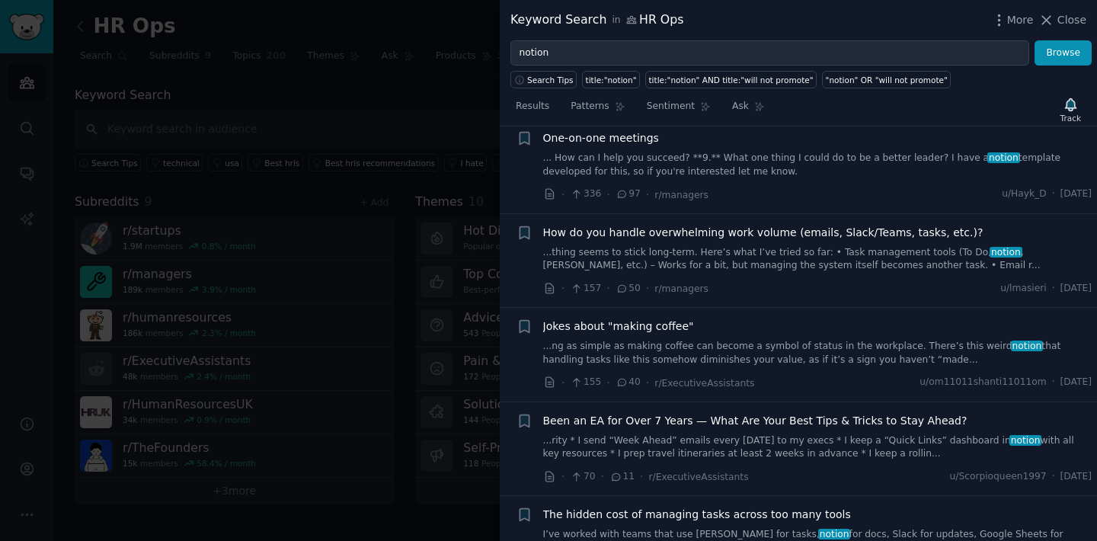
scroll to position [186, 0]
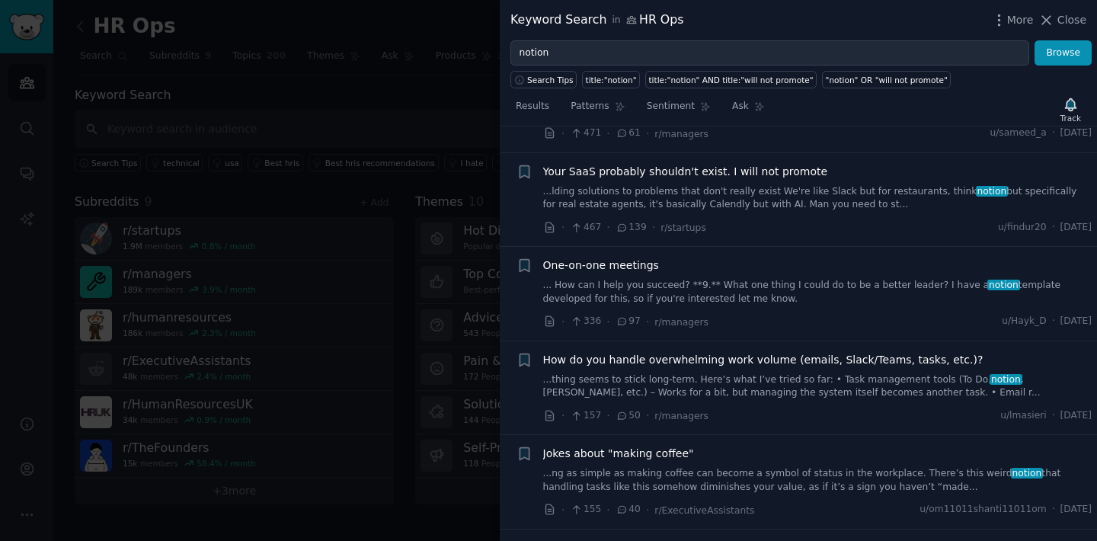
click at [710, 279] on link "... How can I help you succeed? **9.** What one thing I could do to be a better…" at bounding box center [817, 292] width 549 height 27
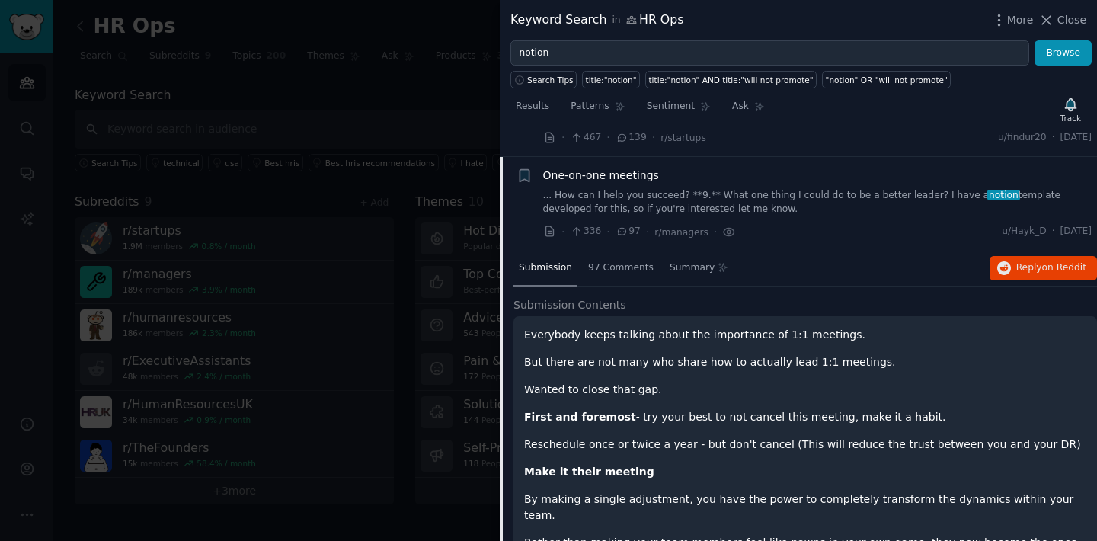
scroll to position [306, 0]
